Goal: Transaction & Acquisition: Purchase product/service

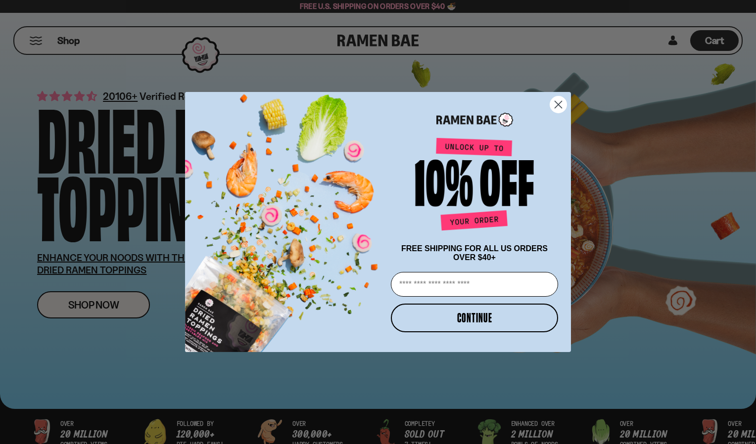
click at [447, 281] on input "Email" at bounding box center [474, 284] width 167 height 25
type input "**********"
click at [461, 317] on button "CONTINUE" at bounding box center [474, 318] width 167 height 29
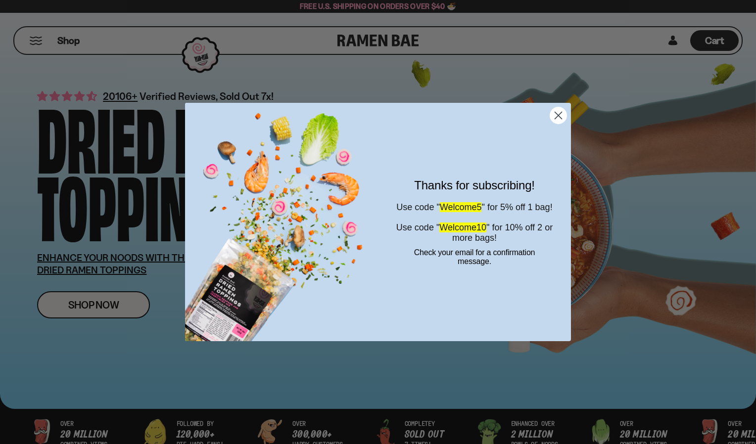
click at [560, 117] on icon "Close dialog" at bounding box center [558, 115] width 7 height 7
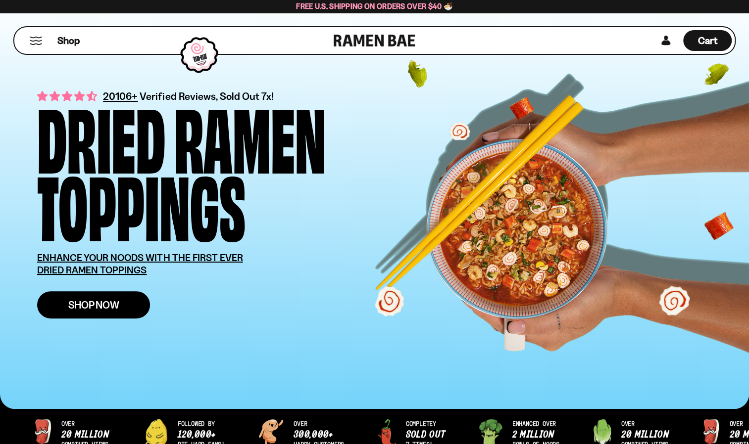
click at [97, 309] on span "Shop Now" at bounding box center [93, 305] width 51 height 10
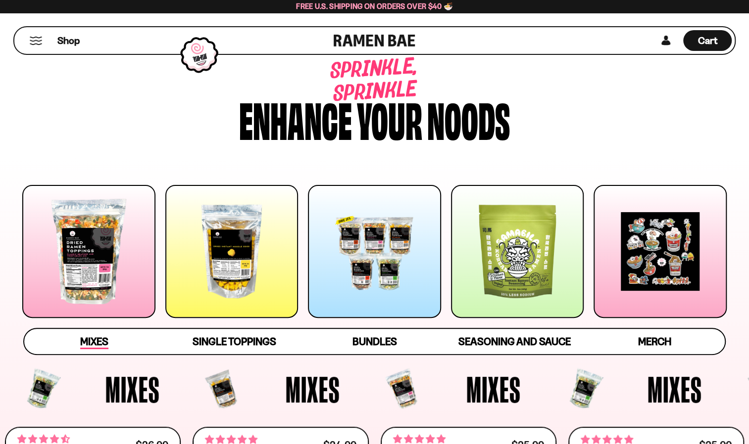
click at [97, 342] on span "Mixes" at bounding box center [94, 343] width 28 height 14
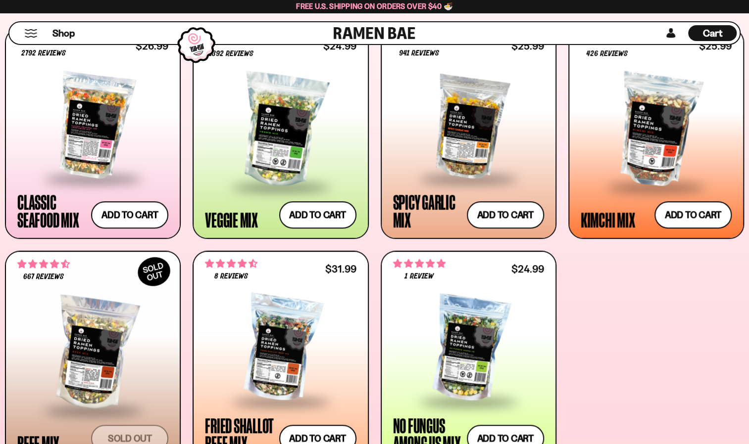
scroll to position [417, 0]
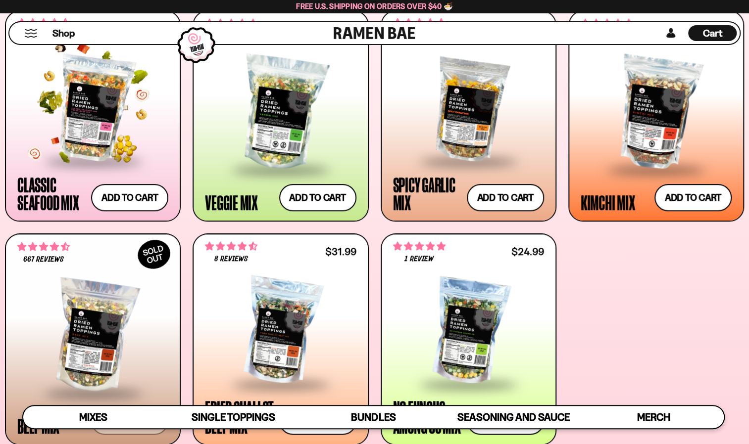
click at [81, 125] on div at bounding box center [92, 108] width 151 height 104
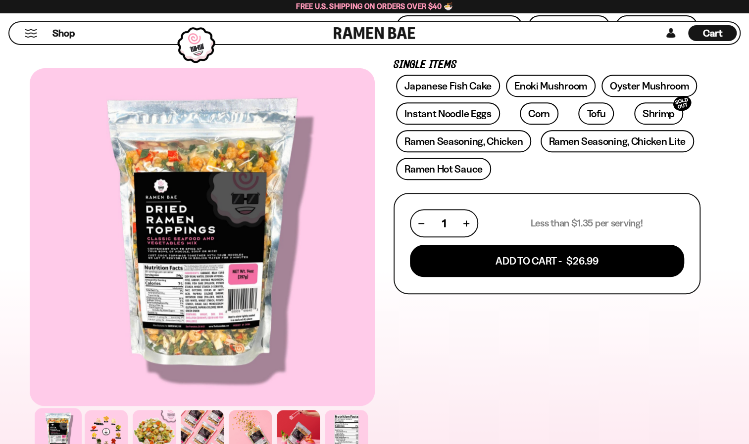
scroll to position [264, 0]
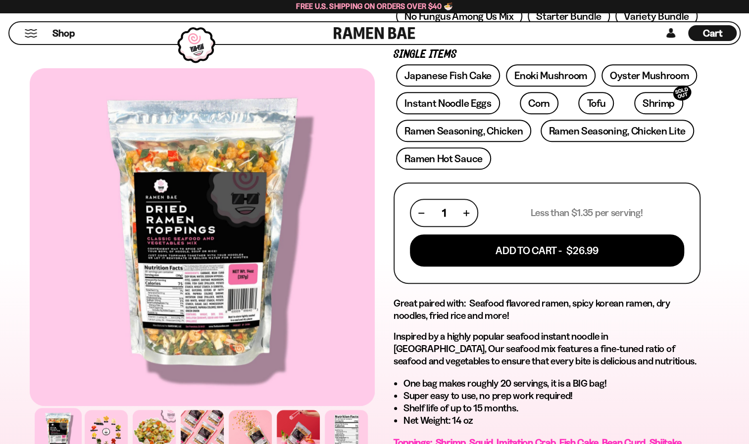
click at [209, 281] on div at bounding box center [202, 237] width 345 height 338
click at [113, 430] on div at bounding box center [106, 431] width 47 height 47
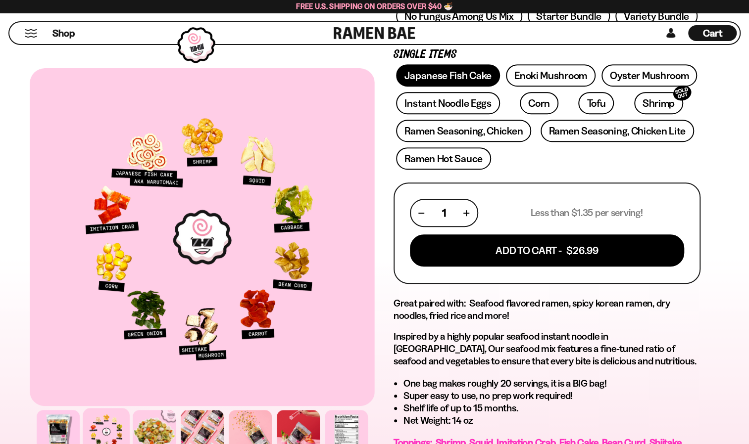
click at [446, 79] on link "Japanese Fish Cake" at bounding box center [448, 75] width 104 height 22
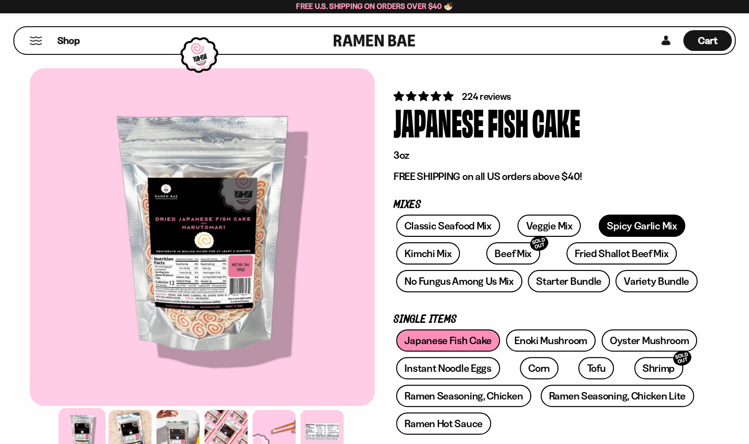
click at [618, 218] on link "Spicy Garlic Mix" at bounding box center [641, 226] width 87 height 22
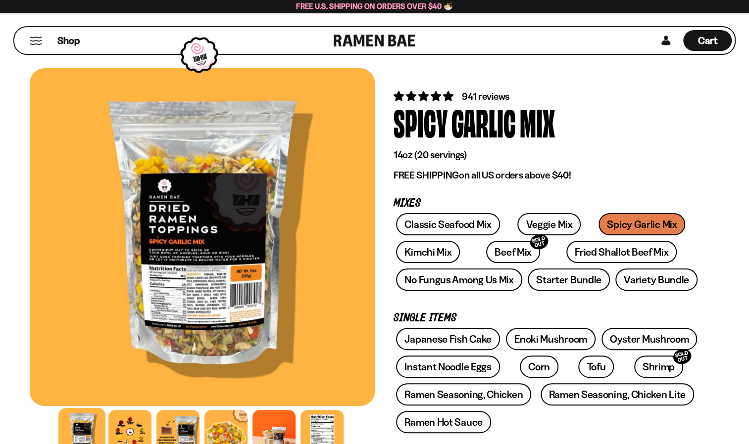
scroll to position [132, 0]
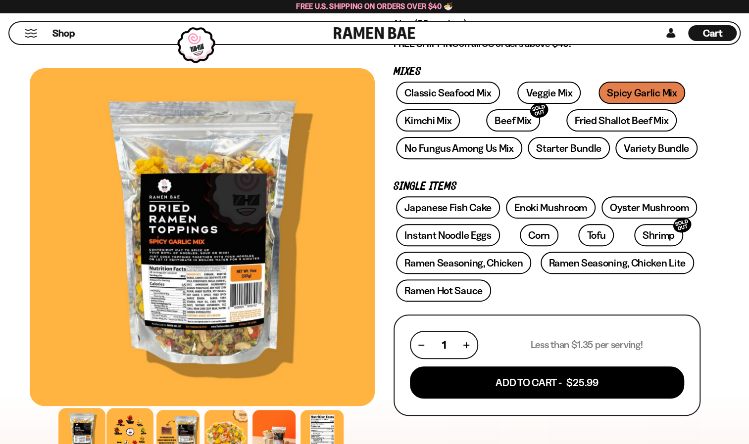
click at [136, 431] on div at bounding box center [129, 431] width 47 height 47
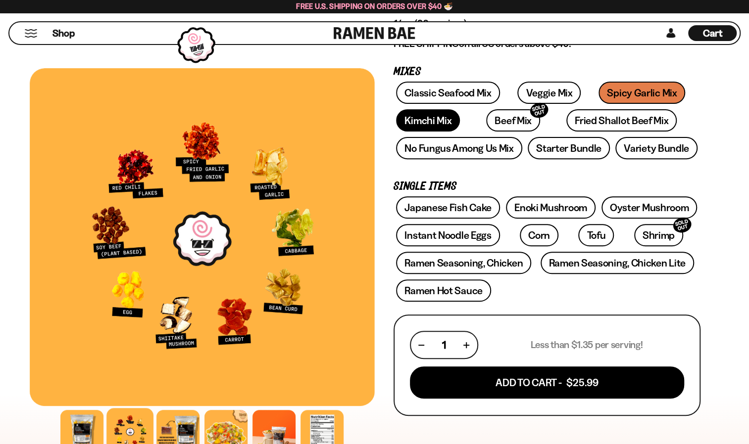
click at [428, 122] on link "Kimchi Mix" at bounding box center [428, 120] width 64 height 22
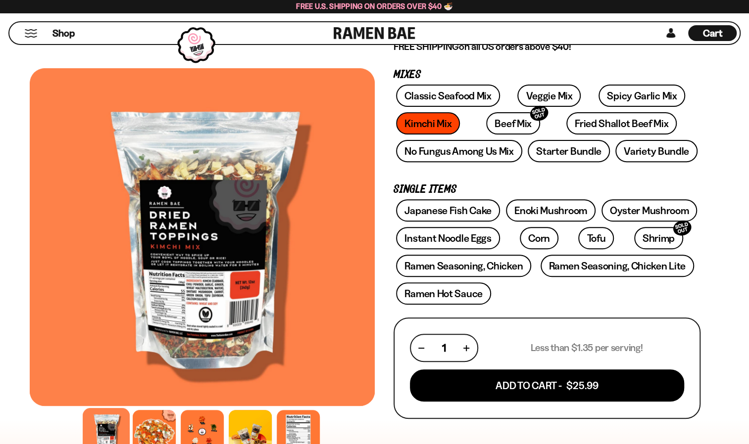
scroll to position [264, 0]
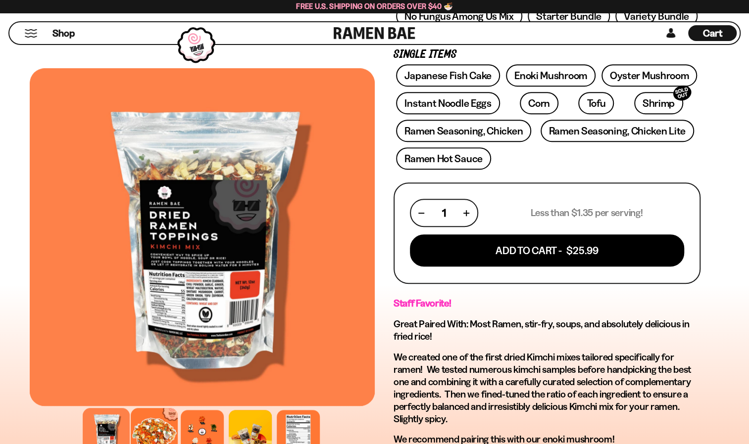
click at [145, 428] on div at bounding box center [154, 431] width 47 height 47
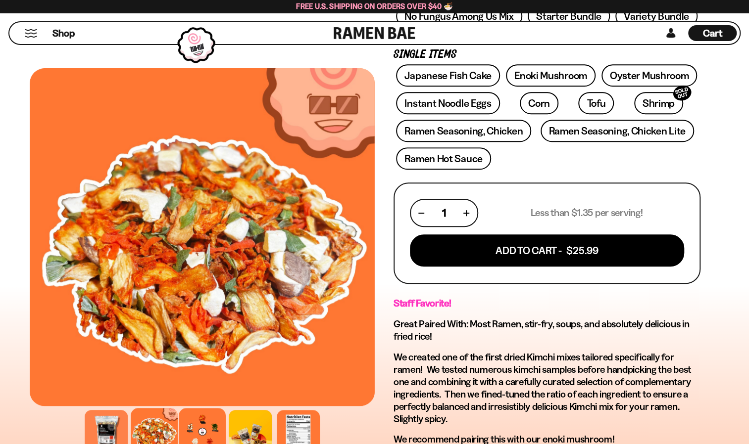
click at [204, 424] on div at bounding box center [202, 431] width 47 height 47
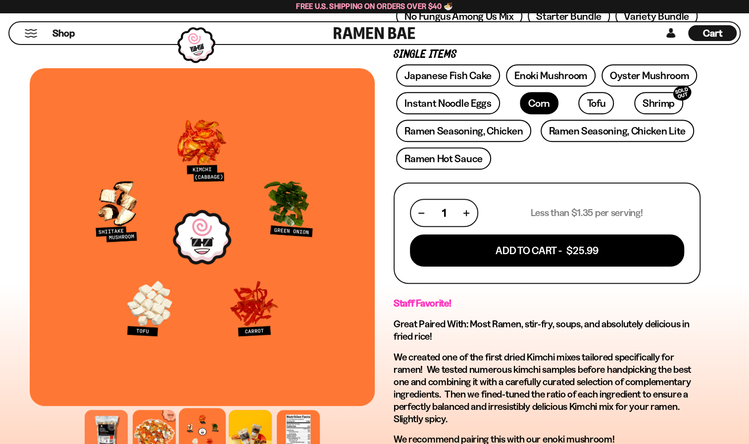
click at [528, 107] on link "Corn" at bounding box center [539, 103] width 39 height 22
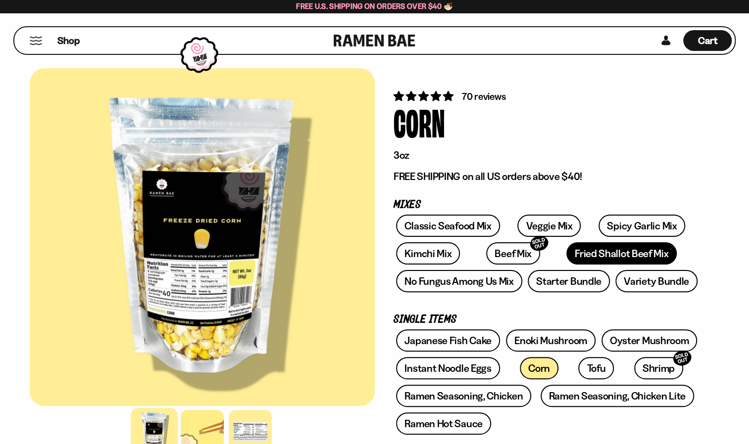
click at [566, 254] on link "Fried Shallot Beef Mix" at bounding box center [621, 253] width 110 height 22
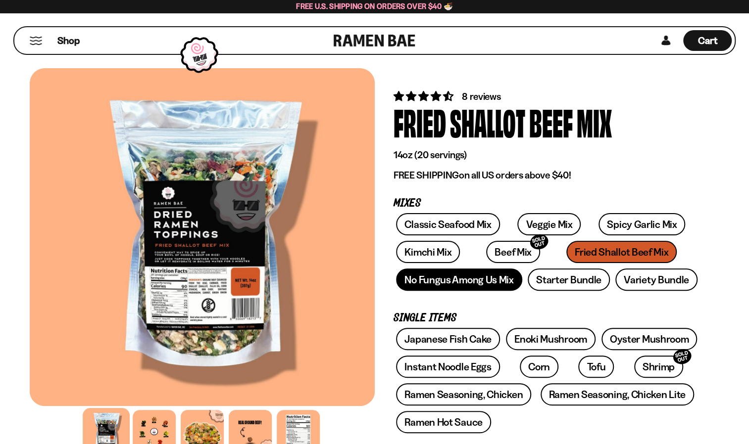
click at [493, 277] on link "No Fungus Among Us Mix" at bounding box center [459, 280] width 126 height 22
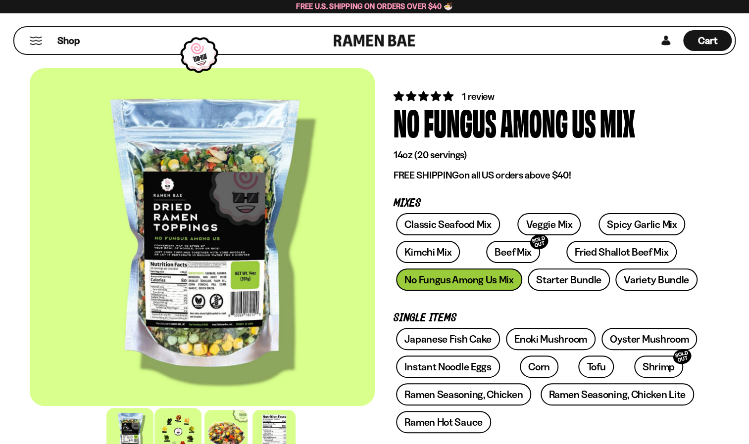
click at [181, 430] on div at bounding box center [177, 431] width 47 height 47
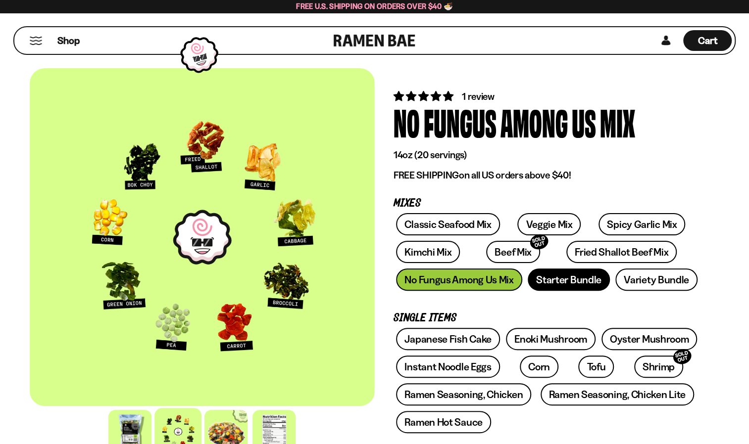
click at [572, 279] on link "Starter Bundle" at bounding box center [569, 280] width 82 height 22
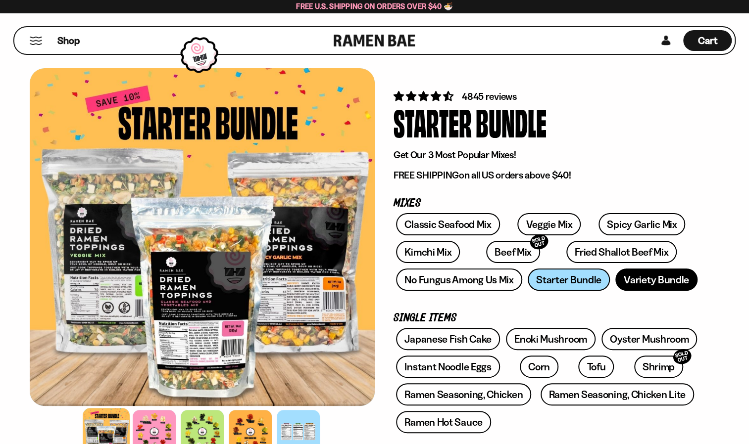
click at [642, 280] on link "Variety Bundle" at bounding box center [656, 280] width 82 height 22
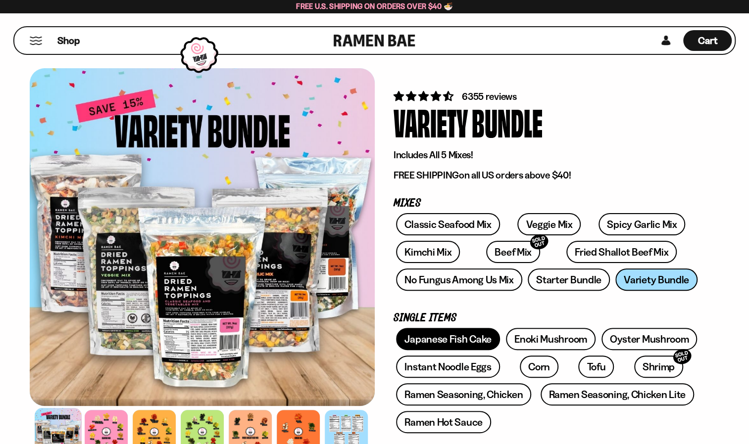
click at [442, 340] on link "Japanese Fish Cake" at bounding box center [448, 339] width 104 height 22
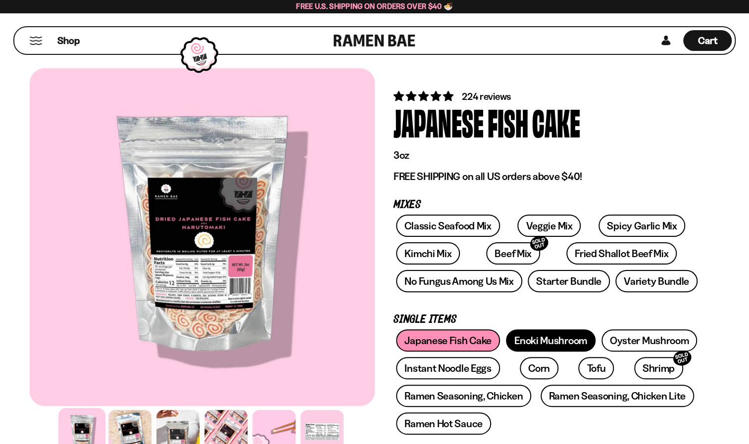
click at [541, 342] on link "Enoki Mushroom" at bounding box center [551, 341] width 90 height 22
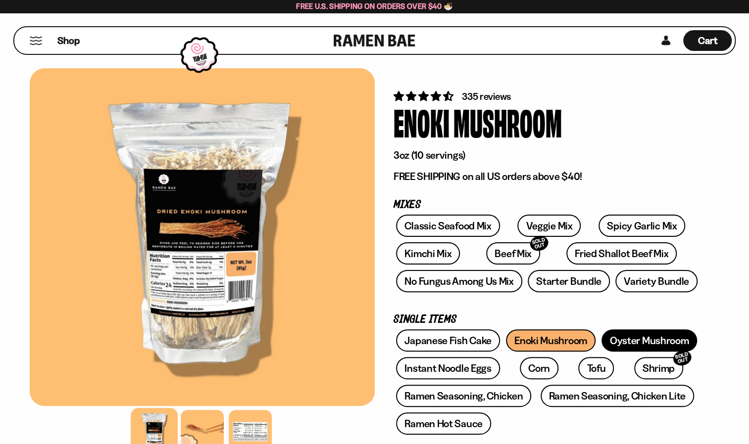
click at [673, 342] on link "Oyster Mushroom" at bounding box center [649, 341] width 96 height 22
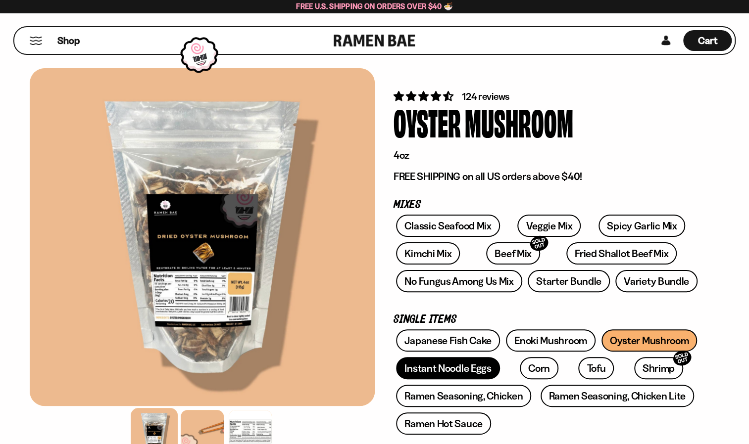
click at [473, 376] on link "Instant Noodle Eggs" at bounding box center [447, 368] width 103 height 22
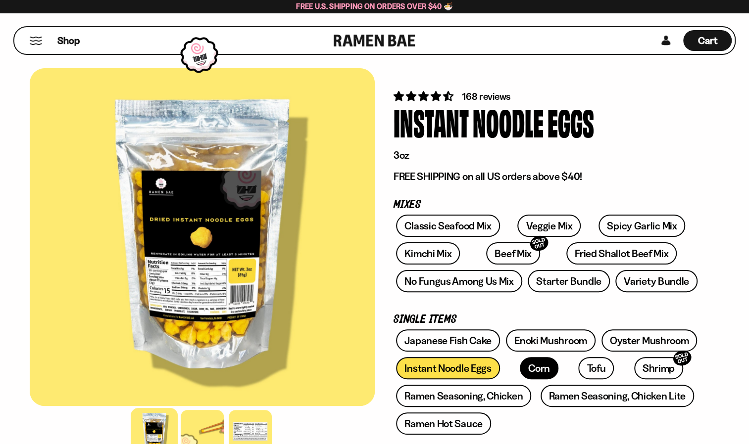
click at [525, 370] on link "Corn" at bounding box center [539, 368] width 39 height 22
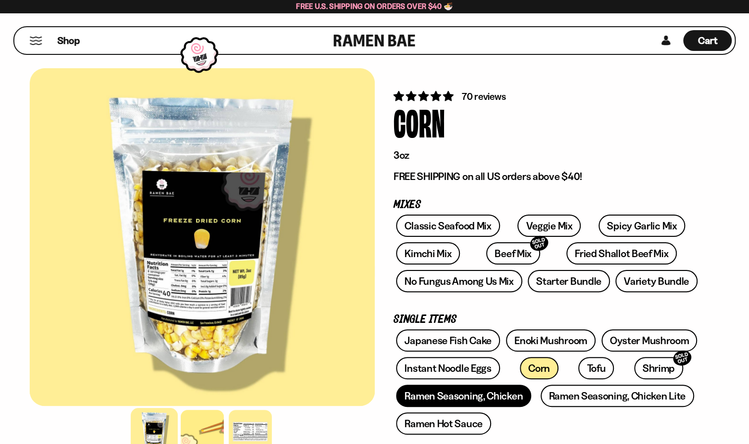
click at [464, 397] on link "Ramen Seasoning, Chicken" at bounding box center [463, 396] width 135 height 22
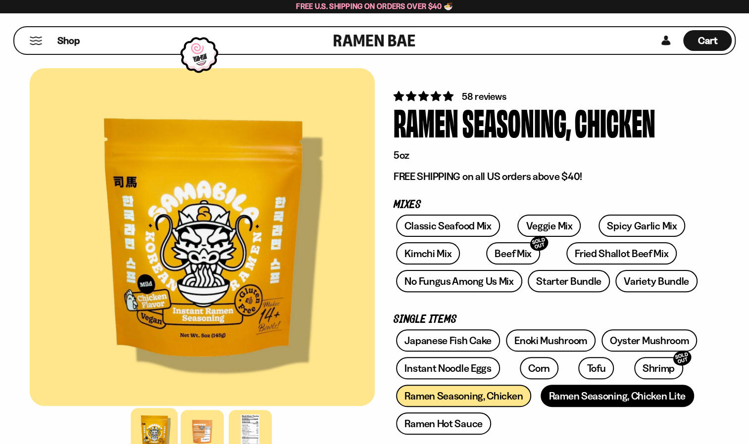
click at [598, 399] on link "Ramen Seasoning, Chicken Lite" at bounding box center [616, 396] width 153 height 22
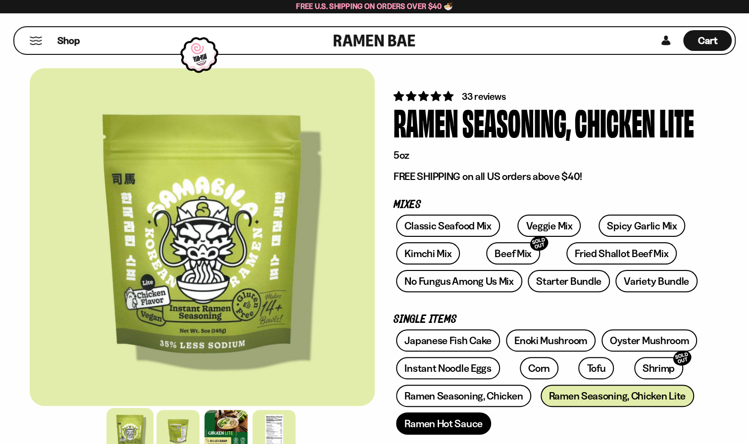
click at [432, 428] on link "Ramen Hot Sauce" at bounding box center [443, 424] width 95 height 22
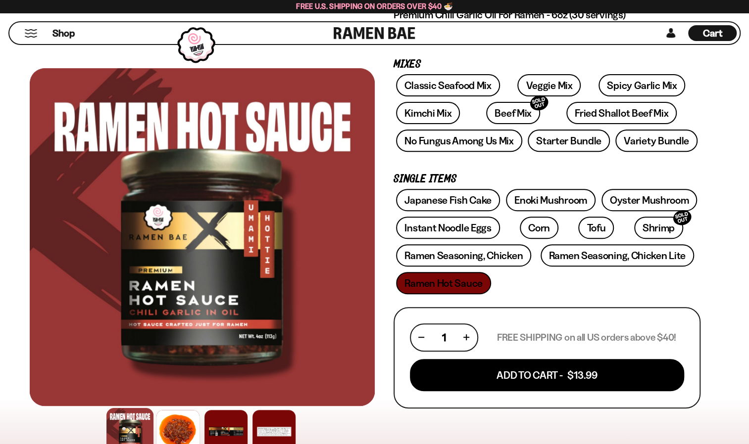
scroll to position [132, 0]
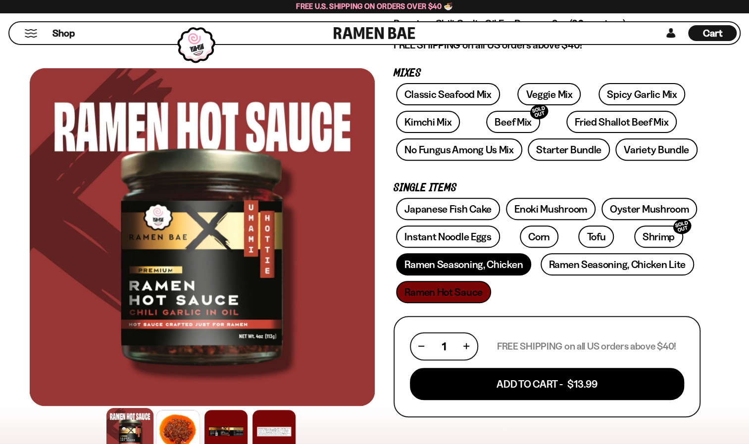
click at [497, 269] on link "Ramen Seasoning, Chicken" at bounding box center [463, 264] width 135 height 22
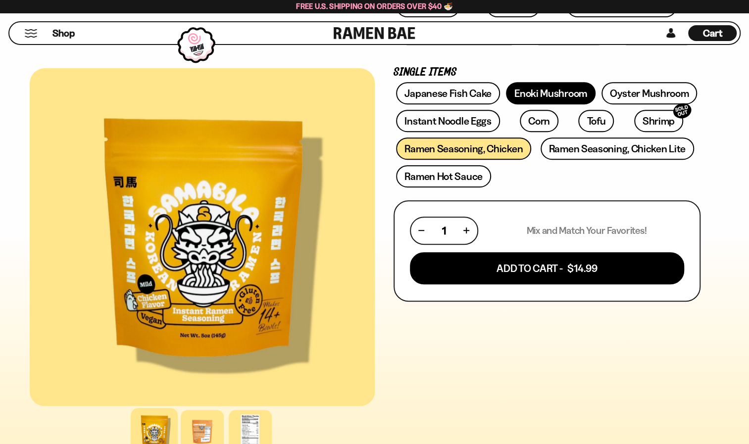
scroll to position [264, 0]
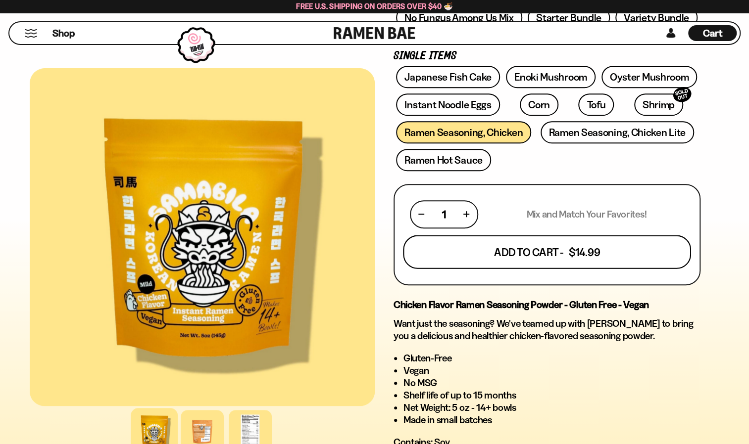
click at [603, 257] on button "Add To Cart - $14.99" at bounding box center [547, 252] width 288 height 34
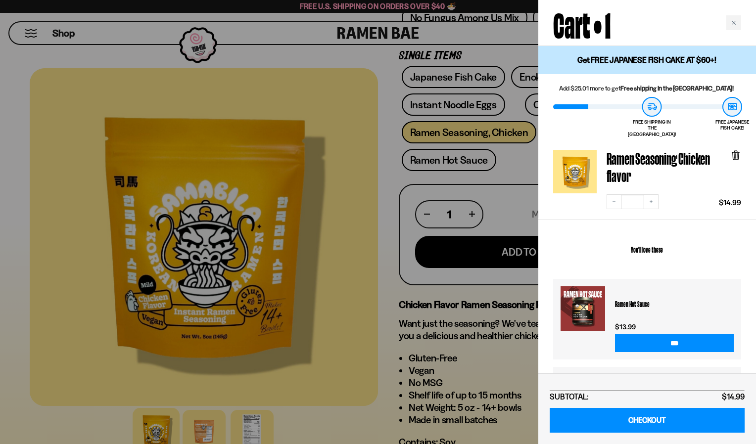
drag, startPoint x: 502, startPoint y: 368, endPoint x: 507, endPoint y: 367, distance: 5.0
click at [507, 367] on div at bounding box center [378, 222] width 756 height 444
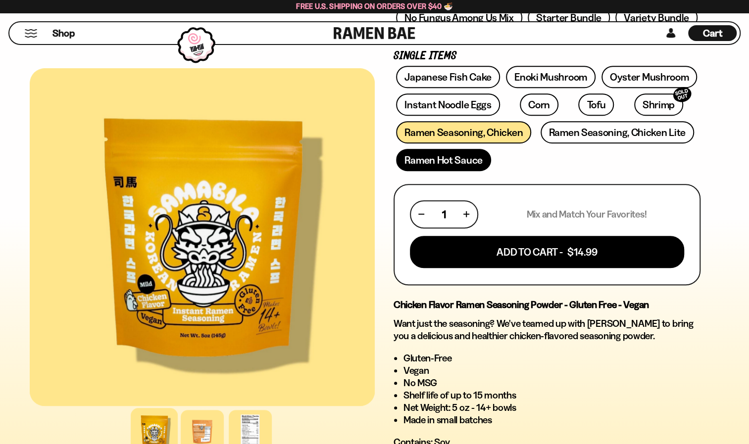
click at [448, 159] on link "Ramen Hot Sauce" at bounding box center [443, 160] width 95 height 22
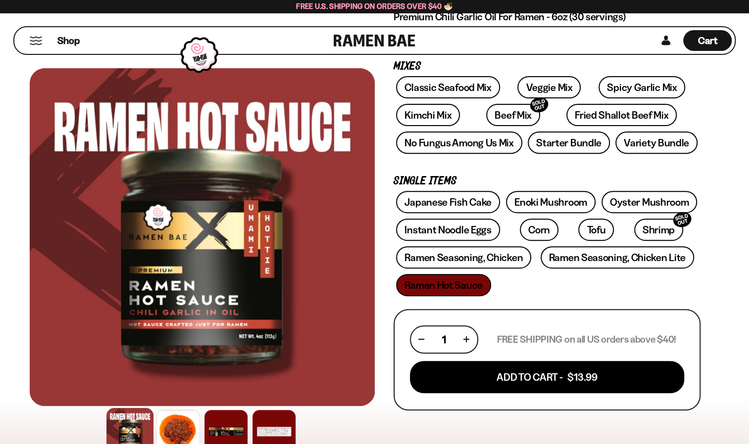
scroll to position [264, 0]
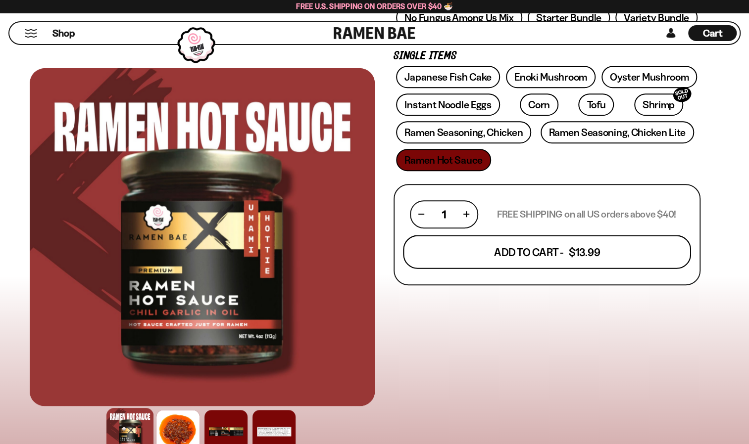
click at [576, 253] on button "Add To Cart - $13.99" at bounding box center [547, 252] width 288 height 34
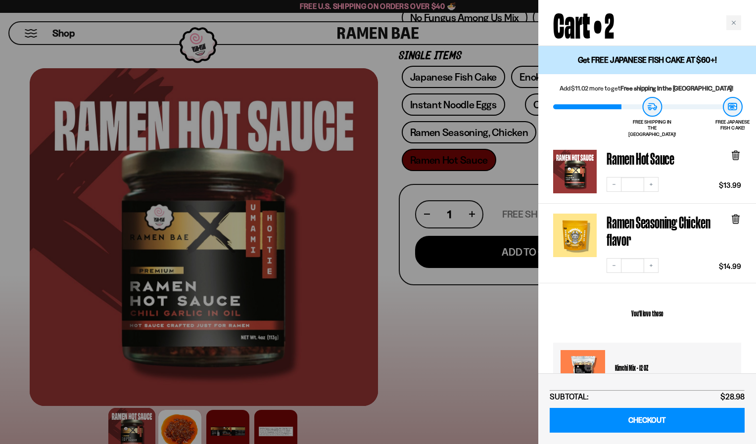
click at [497, 324] on div at bounding box center [378, 222] width 756 height 444
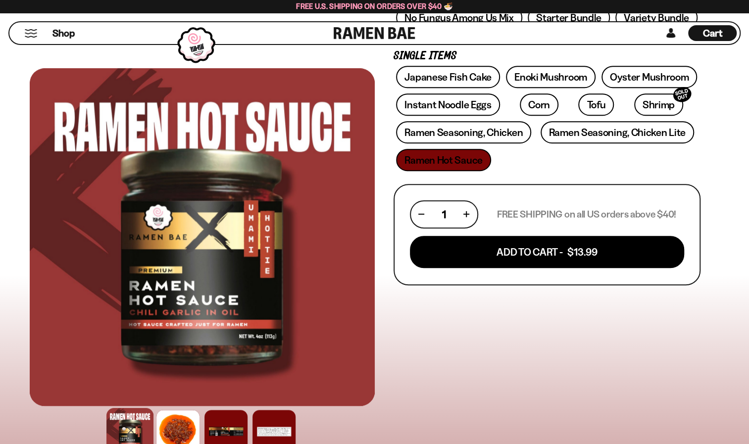
scroll to position [132, 0]
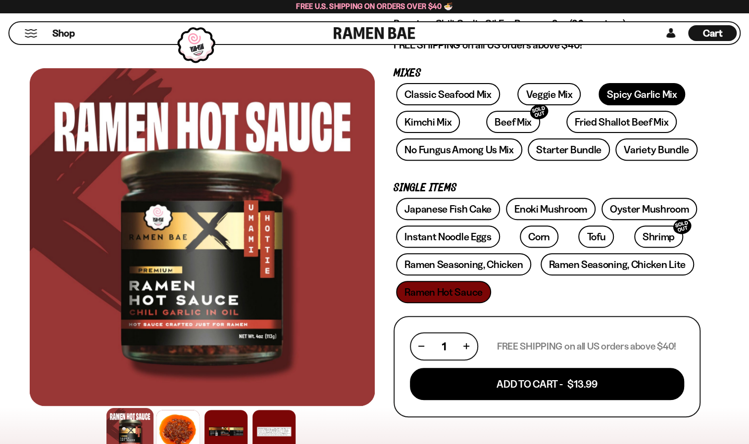
click at [607, 100] on link "Spicy Garlic Mix" at bounding box center [641, 94] width 87 height 22
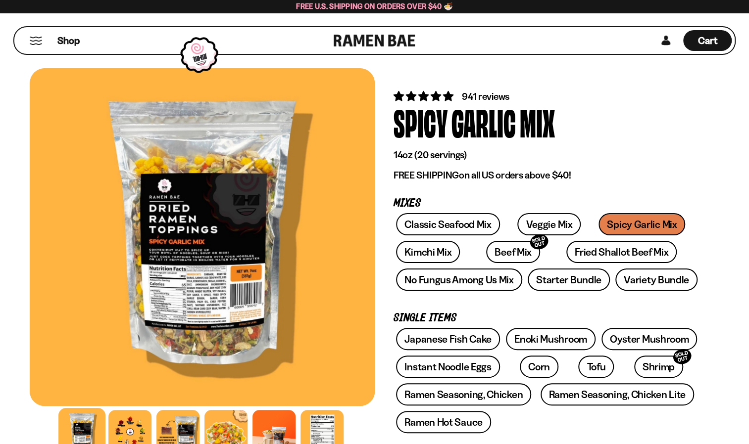
scroll to position [264, 0]
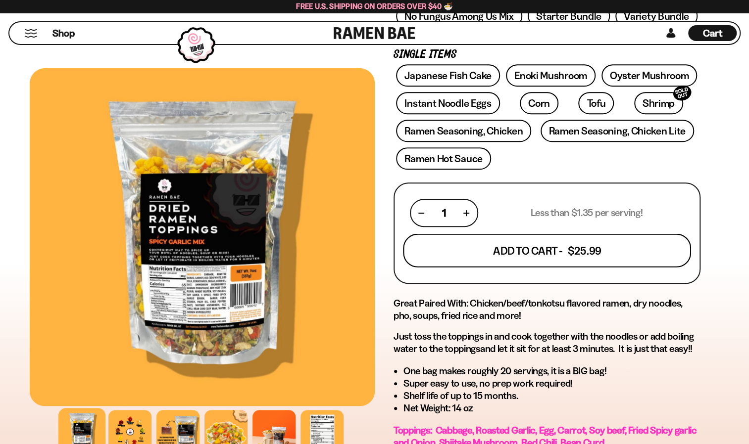
click at [551, 256] on button "Add To Cart - $25.99" at bounding box center [547, 251] width 288 height 34
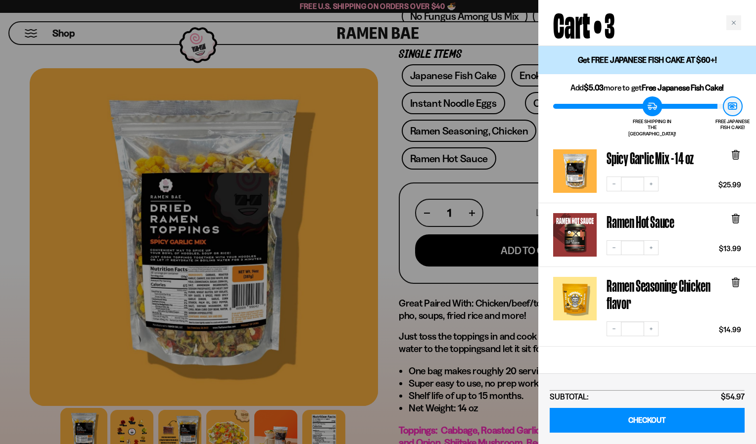
click at [392, 286] on div at bounding box center [378, 222] width 756 height 444
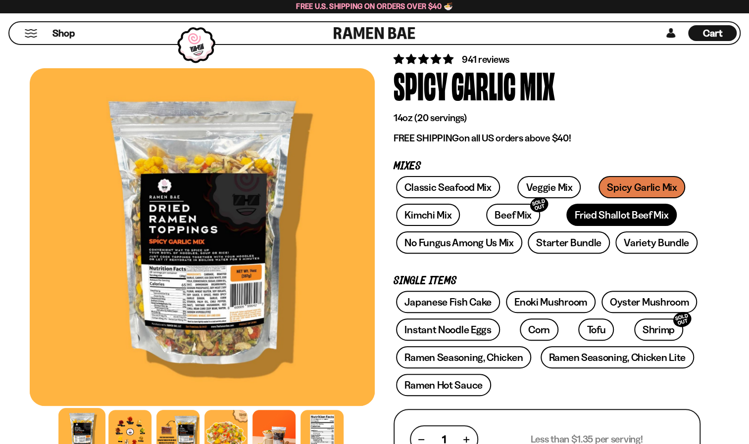
scroll to position [0, 0]
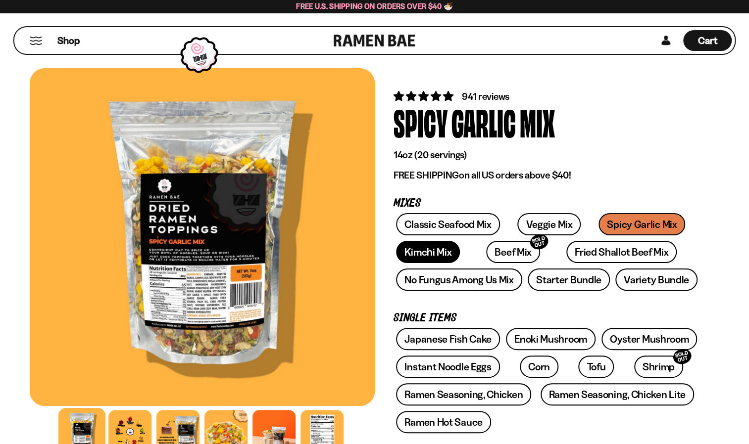
click at [418, 246] on link "Kimchi Mix" at bounding box center [428, 252] width 64 height 22
